Goal: Task Accomplishment & Management: Manage account settings

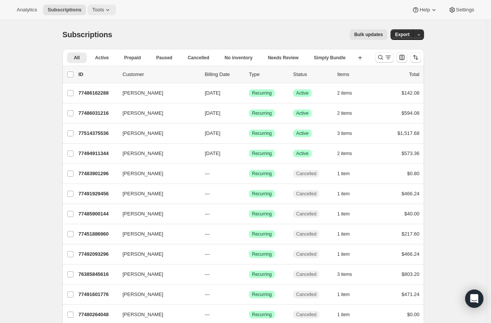
click at [104, 11] on icon at bounding box center [108, 10] width 8 height 8
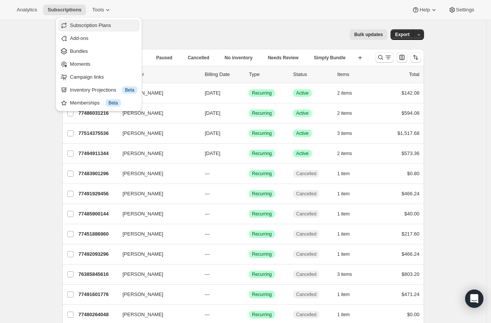
click at [108, 27] on span "Subscription Plans" at bounding box center [90, 25] width 41 height 6
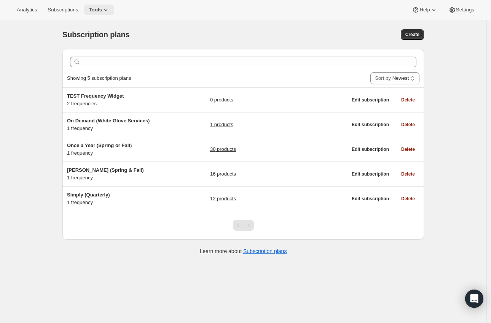
click at [98, 8] on span "Tools" at bounding box center [95, 10] width 13 height 6
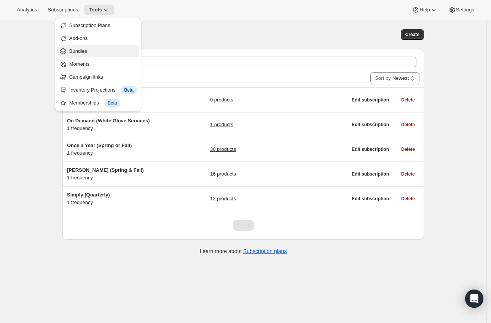
click at [93, 49] on span "Bundles" at bounding box center [102, 52] width 67 height 8
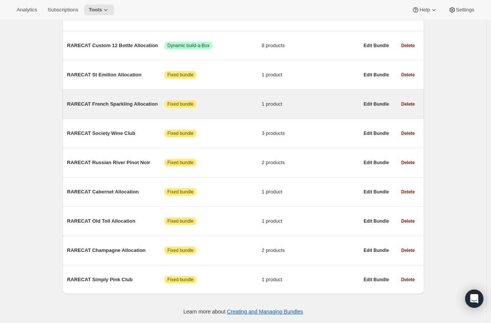
scroll to position [211, 0]
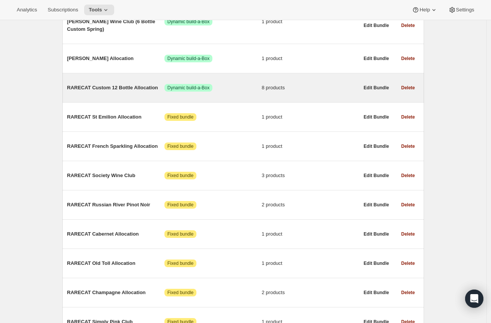
click at [105, 89] on span "RARECAT Custom 12 Bottle Allocation" at bounding box center [115, 88] width 97 height 8
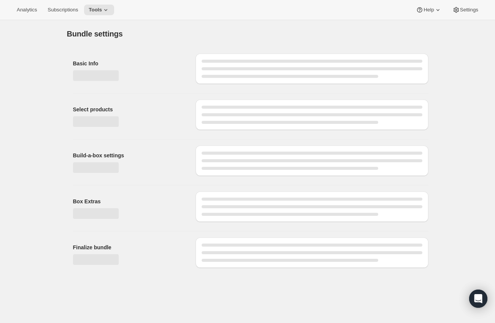
type input "RARECAT Custom 12 Bottle Allocation"
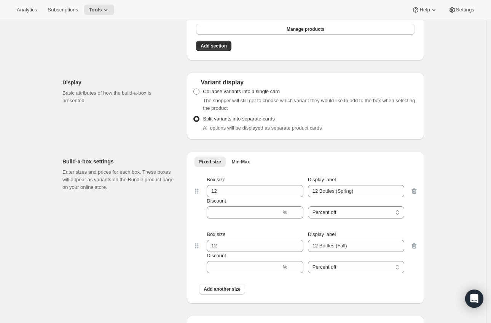
scroll to position [465, 0]
